Goal: Information Seeking & Learning: Learn about a topic

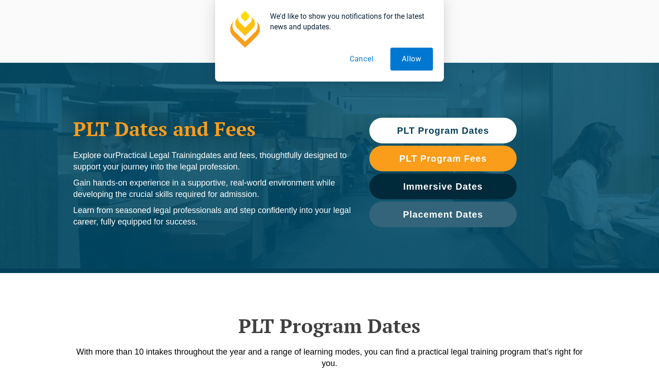
click at [464, 133] on span "PLT Program Dates" at bounding box center [443, 130] width 92 height 9
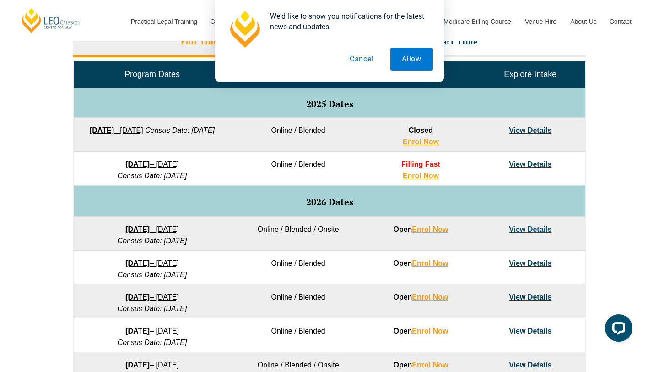
scroll to position [433, 0]
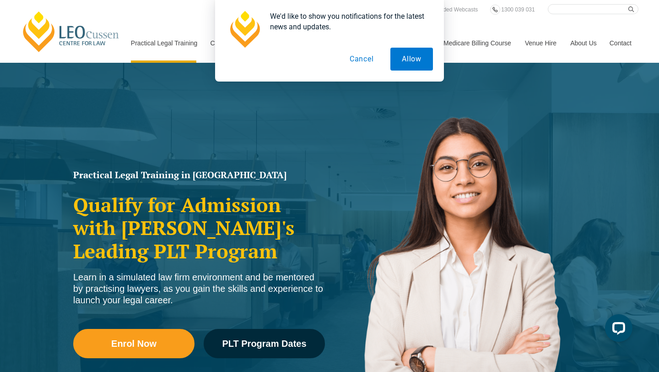
click at [361, 60] on button "Cancel" at bounding box center [361, 59] width 47 height 23
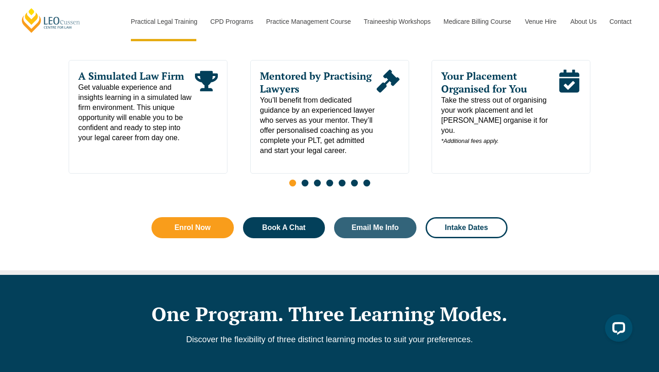
scroll to position [513, 0]
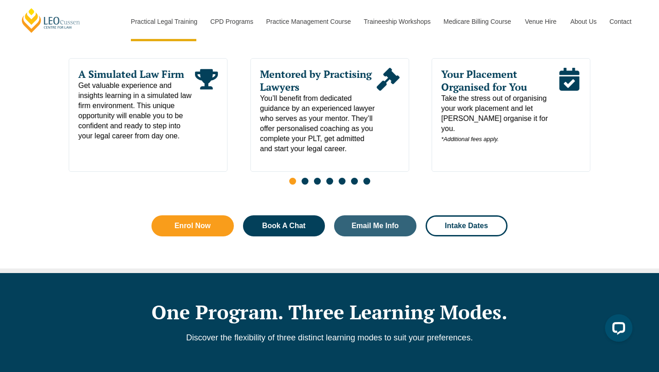
click at [505, 81] on span "Your Placement Organised for You" at bounding box center [499, 81] width 117 height 26
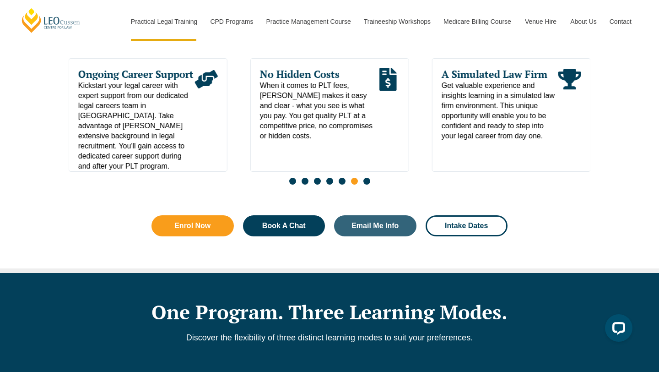
click at [342, 98] on span "When it comes to PLT fees, Leo Cussen makes it easy and clear - what you see is…" at bounding box center [318, 111] width 117 height 60
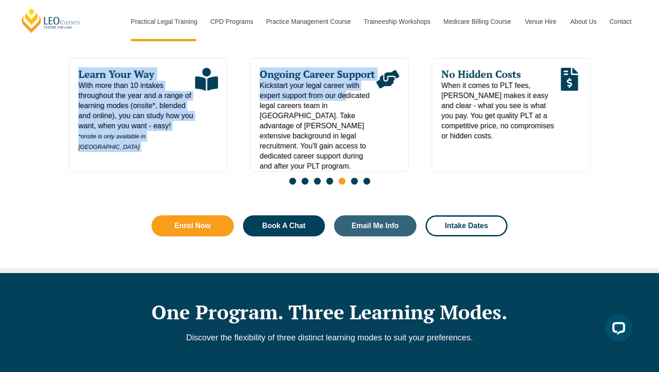
drag, startPoint x: 245, startPoint y: 105, endPoint x: 386, endPoint y: 121, distance: 141.4
click at [378, 118] on div "Learn Your Way With more than 10 intakes throughout the year and a range of lea…" at bounding box center [330, 124] width 522 height 132
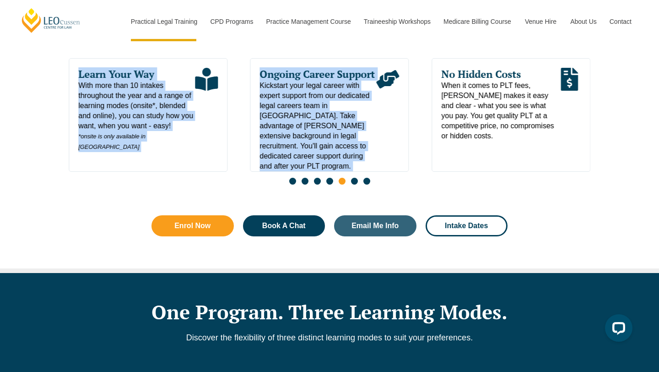
click at [327, 112] on span "Kickstart your legal career with expert support from our dedicated legal career…" at bounding box center [318, 126] width 117 height 91
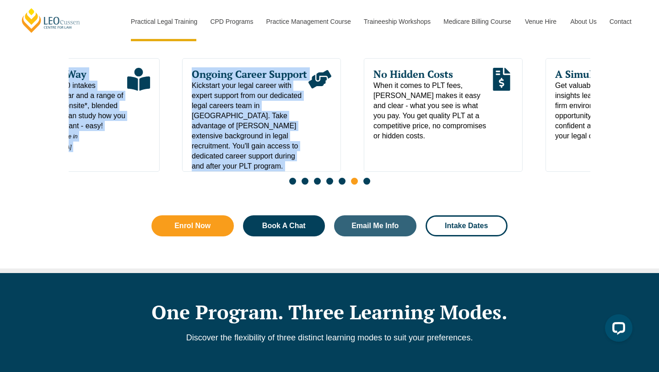
click at [331, 119] on div "Read More" at bounding box center [320, 119] width 23 height 103
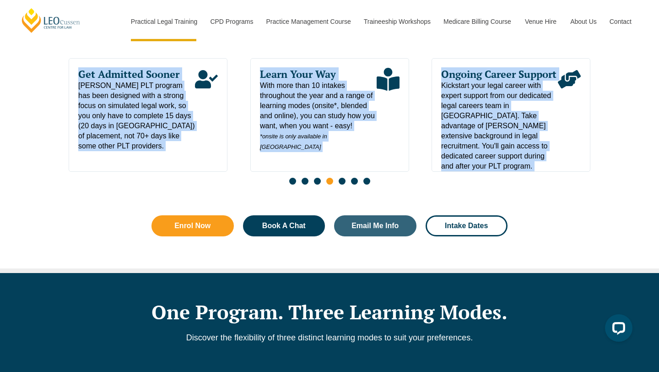
click at [228, 172] on div "Get Admitted Sooner Leo Cussen's PLT program has been designed with a strong fo…" at bounding box center [148, 115] width 159 height 114
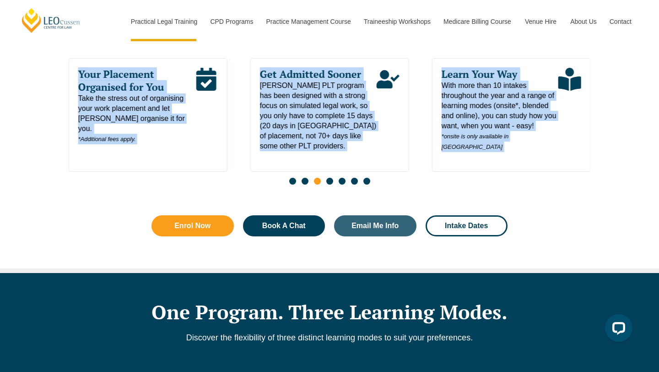
click at [228, 153] on div "Your Placement Organised for You Take the stress out of organising your work pl…" at bounding box center [148, 115] width 159 height 114
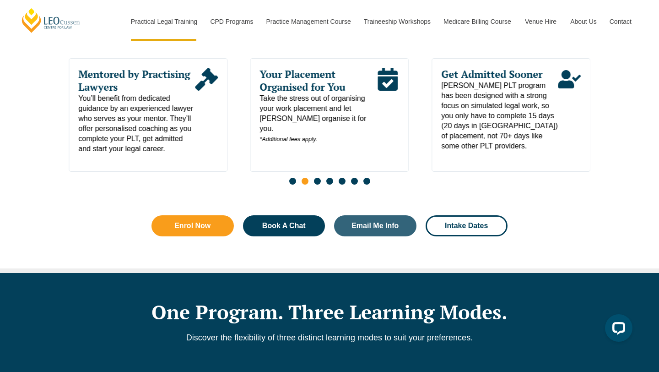
click at [173, 208] on div "Why Choose Leo Cussen? Choosing the right PLT learning centre in Victoria can b…" at bounding box center [330, 110] width 522 height 315
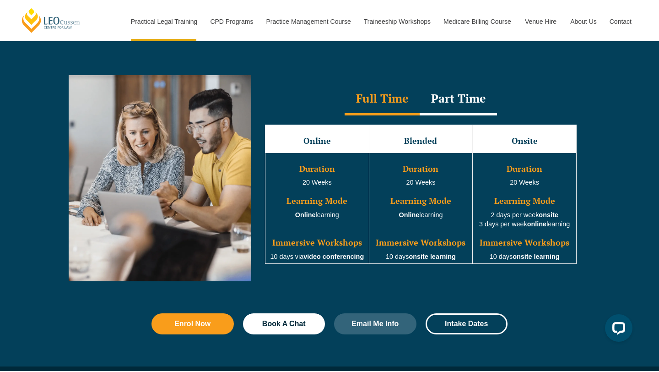
scroll to position [823, 0]
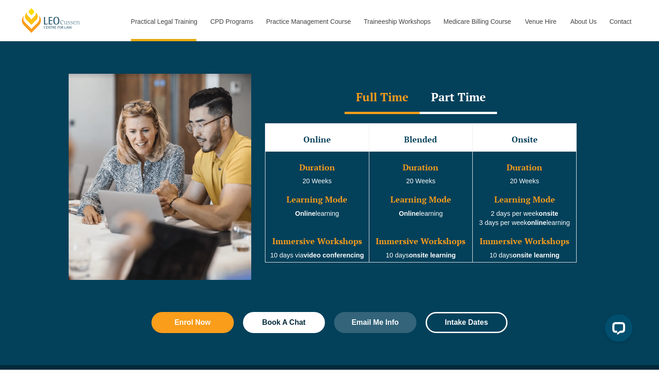
click at [473, 103] on div "Part Time" at bounding box center [458, 98] width 77 height 32
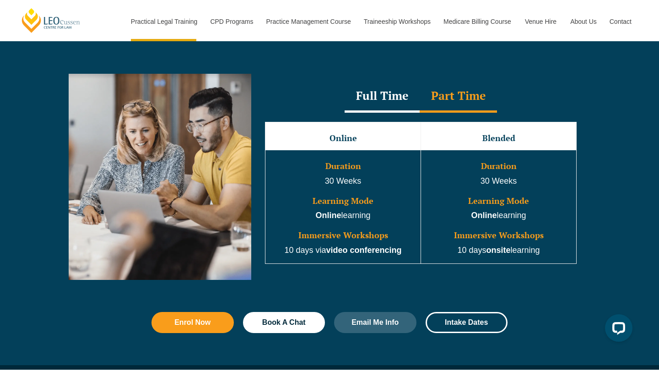
click at [384, 99] on div "Full Time" at bounding box center [382, 97] width 75 height 32
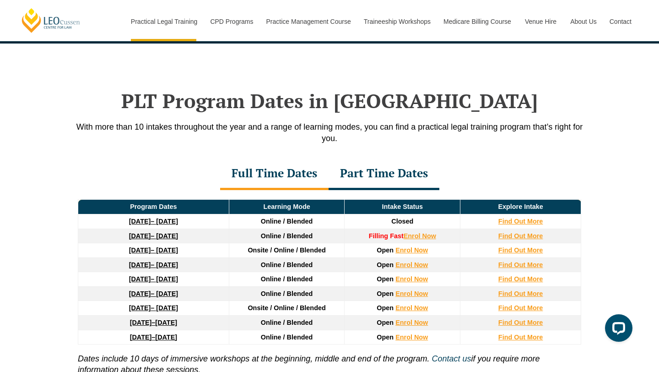
scroll to position [1150, 0]
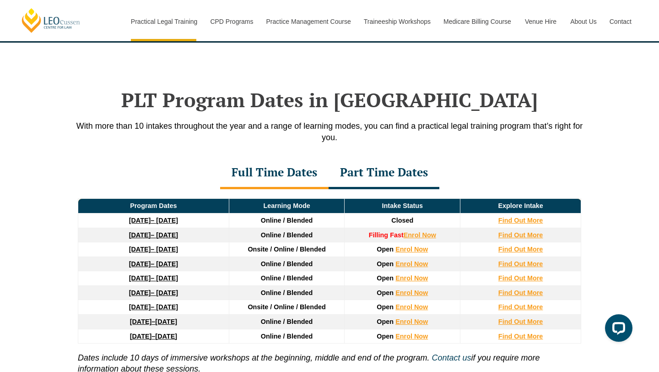
click at [160, 234] on link "8 December 2025 – 8 May 2026" at bounding box center [153, 234] width 49 height 7
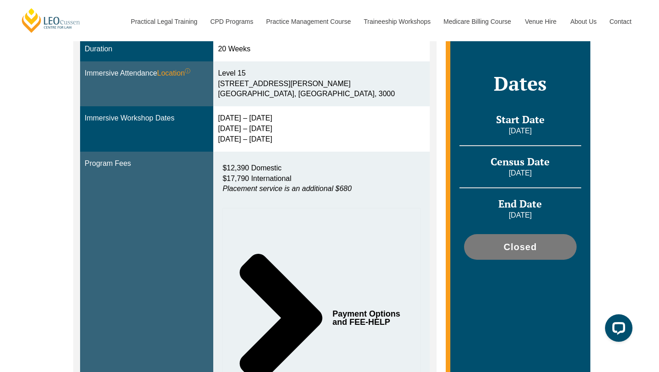
scroll to position [264, 0]
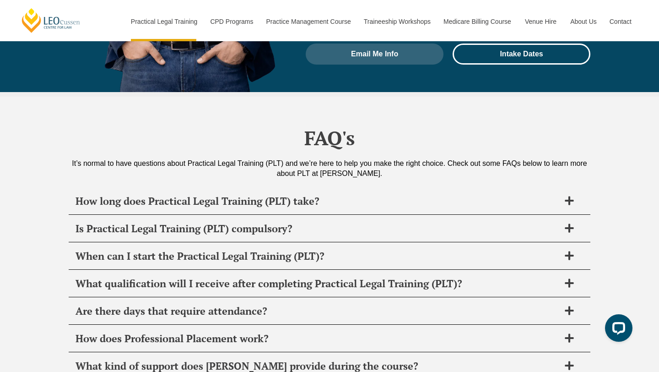
scroll to position [4326, 0]
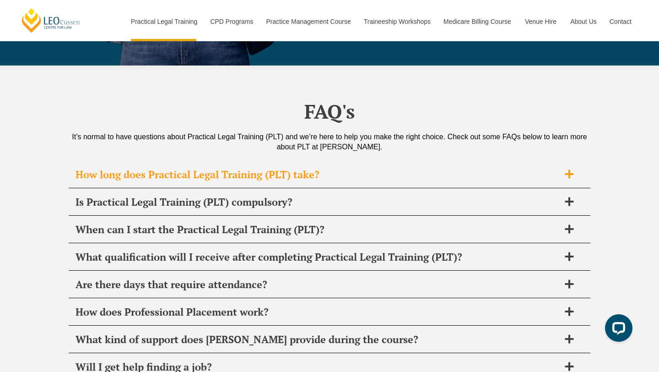
click at [328, 168] on h2 "How long does Practical Legal Training (PLT) take?" at bounding box center [318, 174] width 484 height 13
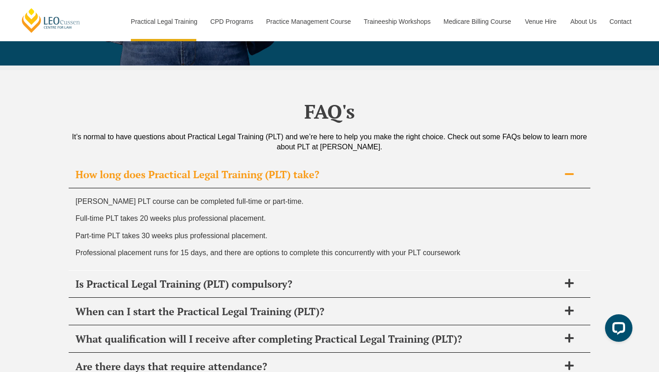
click at [250, 249] on span "Professional placement runs for 15 days, and there are options to complete this…" at bounding box center [268, 253] width 385 height 8
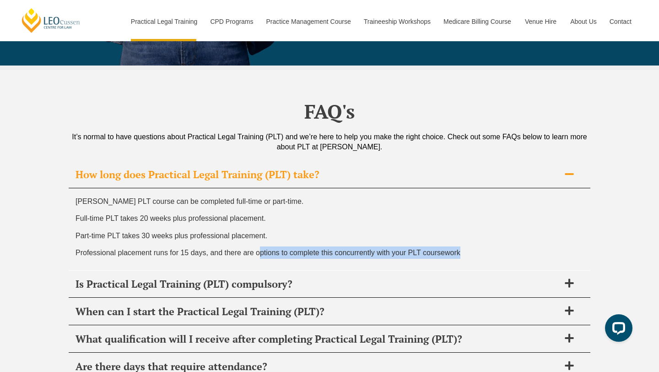
drag, startPoint x: 259, startPoint y: 185, endPoint x: 356, endPoint y: 193, distance: 97.4
click at [356, 193] on div "Leo Cussen’s PLT course can be completed full-time or part-time. Full-time PLT …" at bounding box center [330, 229] width 522 height 82
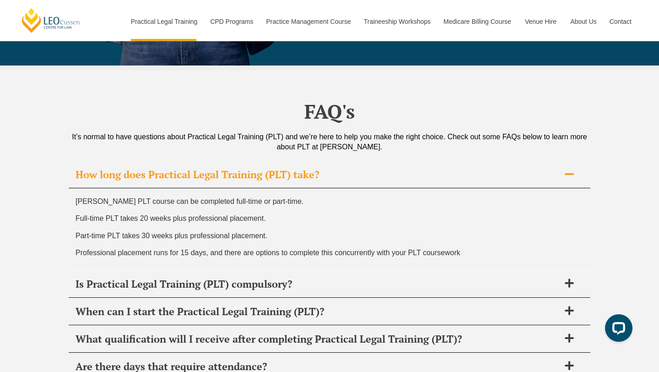
click at [362, 249] on span "Professional placement runs for 15 days, and there are options to complete this…" at bounding box center [268, 253] width 385 height 8
click at [293, 271] on div "Is Practical Legal Training (PLT) compulsory?" at bounding box center [330, 284] width 522 height 27
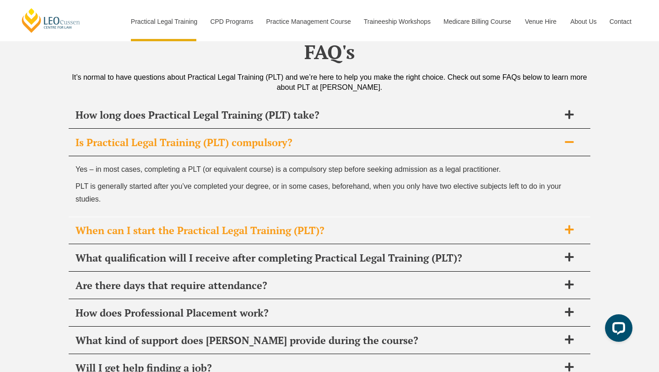
click at [261, 224] on h2 "When can I start the Practical Legal Training (PLT)?" at bounding box center [318, 230] width 484 height 13
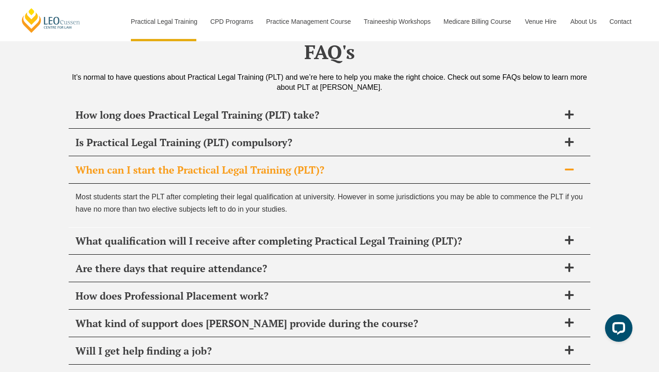
scroll to position [4411, 0]
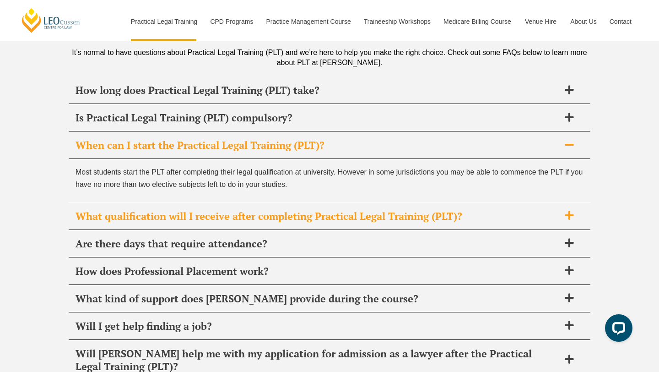
click at [268, 210] on h2 "What qualification will I receive after completing Practical Legal Training (PL…" at bounding box center [318, 216] width 484 height 13
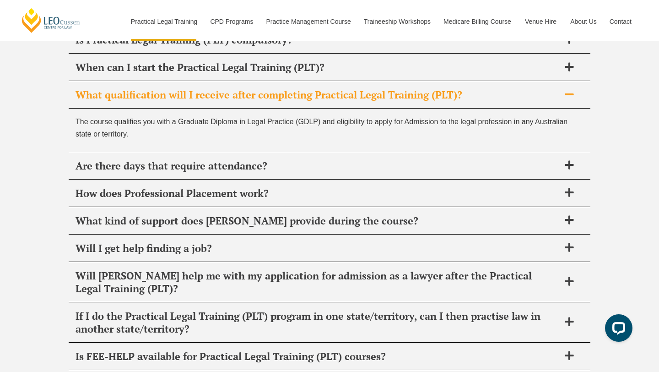
scroll to position [4495, 0]
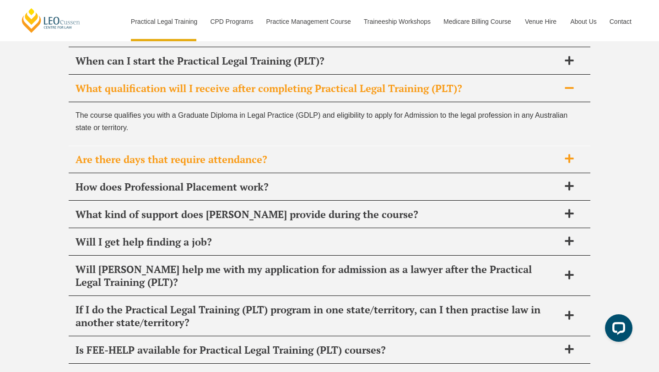
click at [326, 153] on h2 "Are there days that require attendance?" at bounding box center [318, 159] width 484 height 13
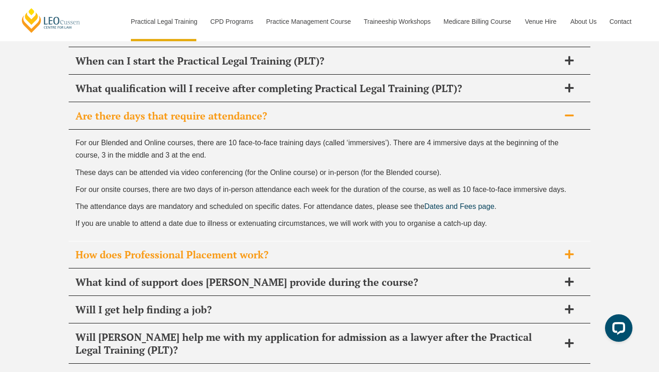
click at [266, 248] on h2 "How does Professional Placement work?" at bounding box center [318, 254] width 484 height 13
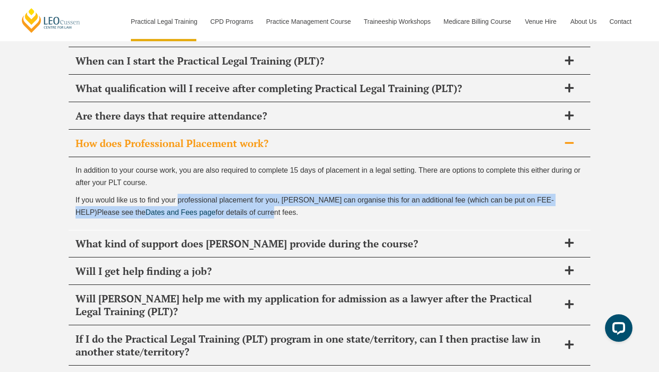
drag, startPoint x: 179, startPoint y: 134, endPoint x: 228, endPoint y: 146, distance: 50.4
click at [228, 194] on p "If you would like us to find your professional placement for you, Leo Cussen ca…" at bounding box center [330, 206] width 508 height 25
click at [228, 208] on span "for details of current fees." at bounding box center [257, 212] width 83 height 8
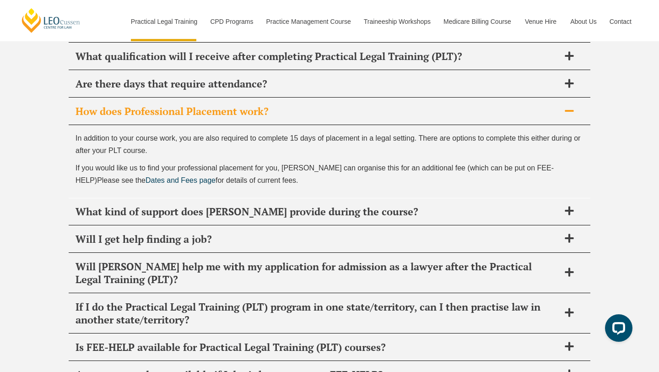
scroll to position [4528, 0]
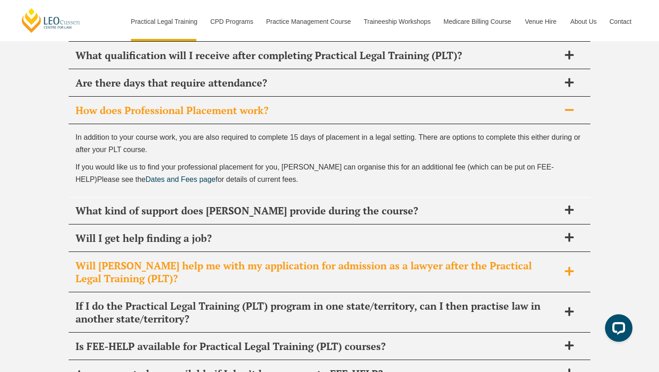
click at [116, 259] on h2 "Will Leo Cussen help me with my application for admission as a lawyer after the…" at bounding box center [318, 272] width 484 height 26
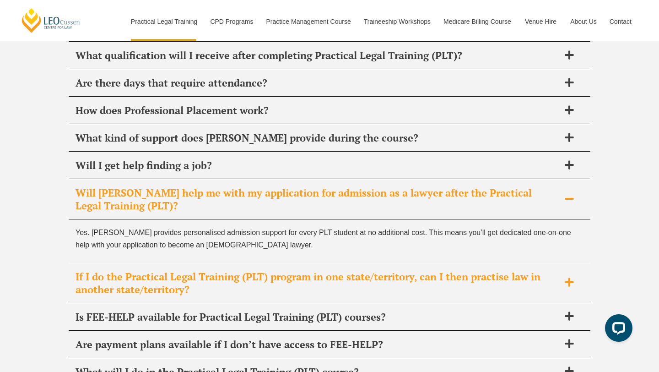
click at [152, 263] on div "If I do the Practical Legal Training (PLT) program in one state/territory, can …" at bounding box center [330, 283] width 522 height 40
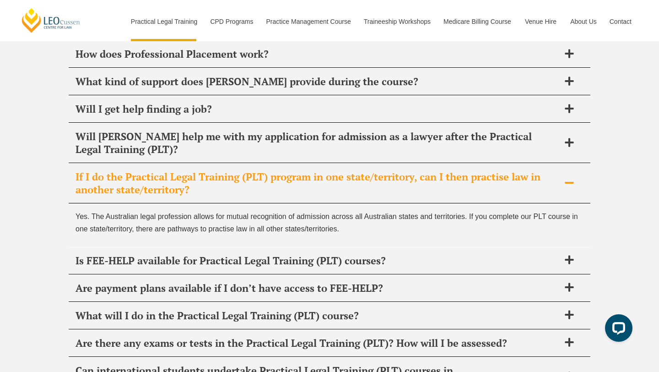
scroll to position [4586, 0]
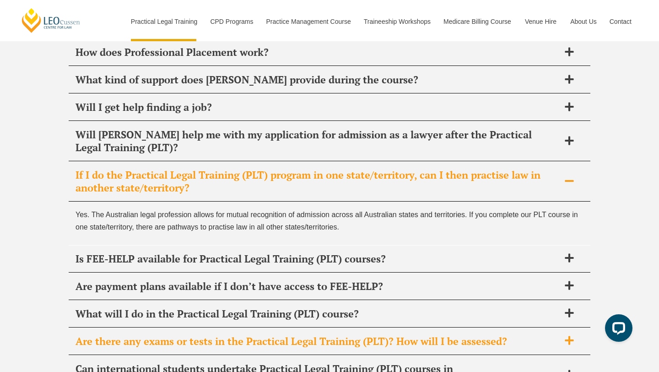
click at [141, 335] on h2 "Are there any exams or tests in the Practical Legal Training (PLT)? How will I …" at bounding box center [318, 341] width 484 height 13
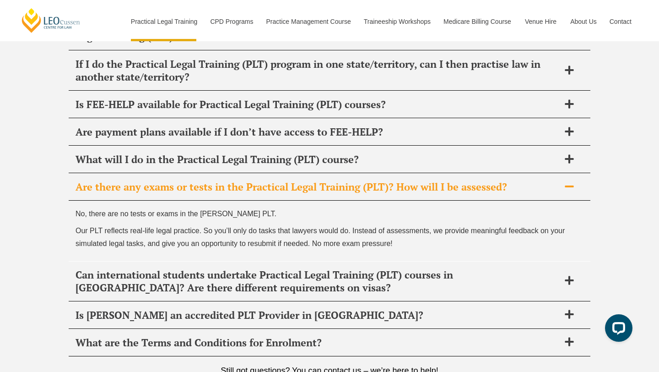
scroll to position [4698, 0]
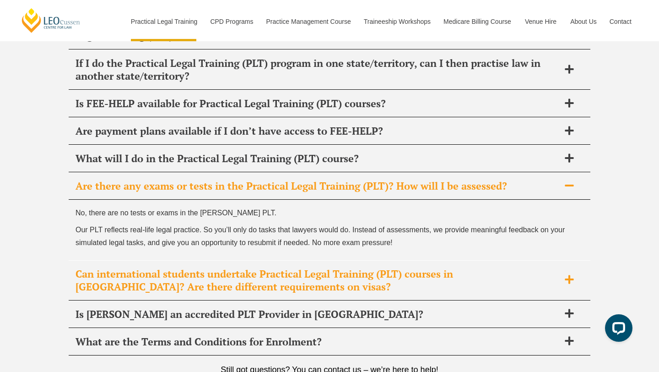
click at [123, 267] on h2 "Can international students undertake Practical Legal Training (PLT) courses in …" at bounding box center [318, 280] width 484 height 26
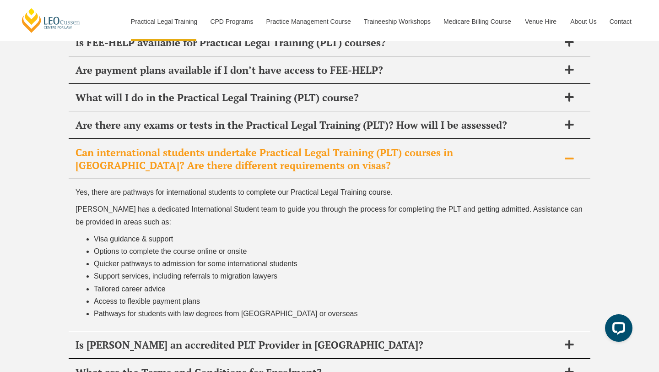
scroll to position [4760, 0]
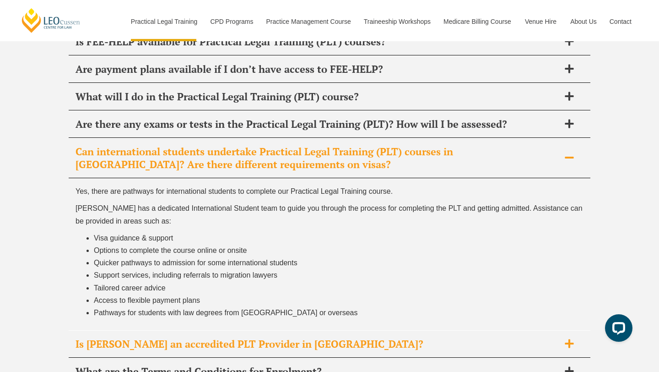
click at [148, 337] on h2 "Is Leo Cussen an accredited PLT Provider in VIC?" at bounding box center [318, 343] width 484 height 13
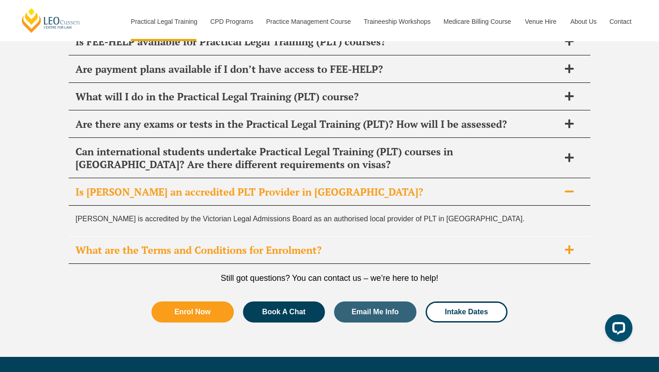
click at [137, 244] on h2 "What are the Terms and Conditions for Enrolment?" at bounding box center [318, 250] width 484 height 13
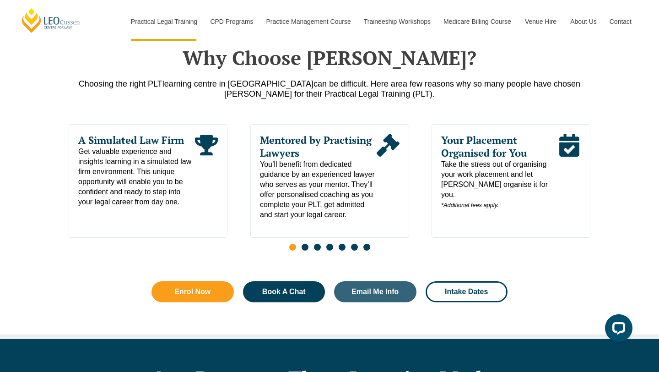
scroll to position [0, 0]
